Goal: Task Accomplishment & Management: Manage account settings

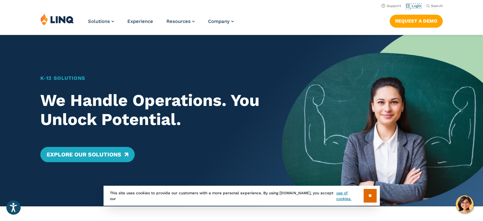
click at [413, 6] on link "Login" at bounding box center [413, 6] width 15 height 4
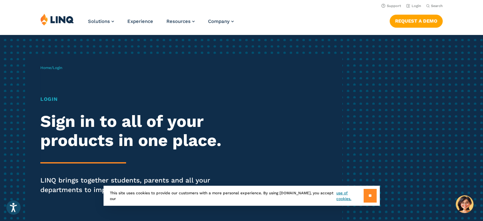
click at [368, 196] on input "**" at bounding box center [369, 195] width 13 height 14
